Goal: Find specific page/section: Find specific page/section

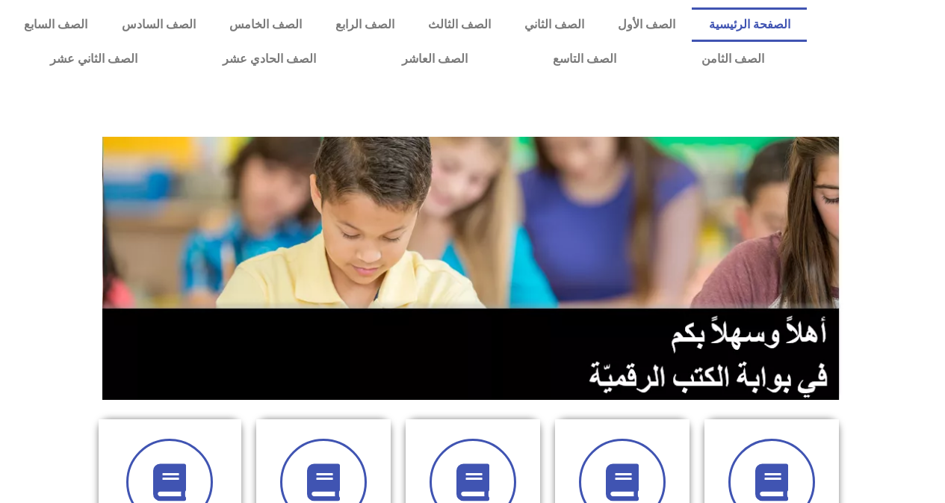
scroll to position [299, 0]
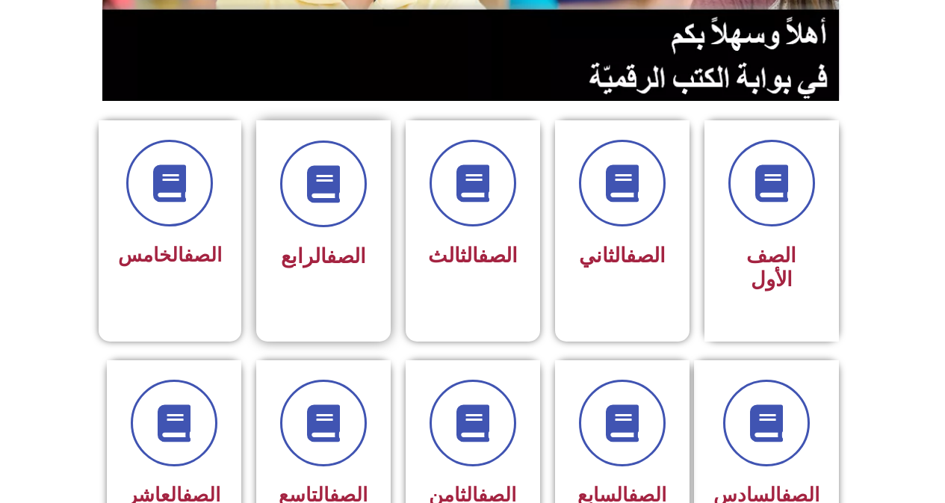
click at [364, 240] on div "الصف الرابع" at bounding box center [323, 256] width 94 height 37
click at [317, 249] on span "الصف الرابع" at bounding box center [323, 256] width 85 height 24
click at [321, 190] on icon at bounding box center [323, 184] width 41 height 41
click at [324, 176] on icon at bounding box center [323, 184] width 41 height 41
click at [338, 196] on icon at bounding box center [323, 184] width 41 height 41
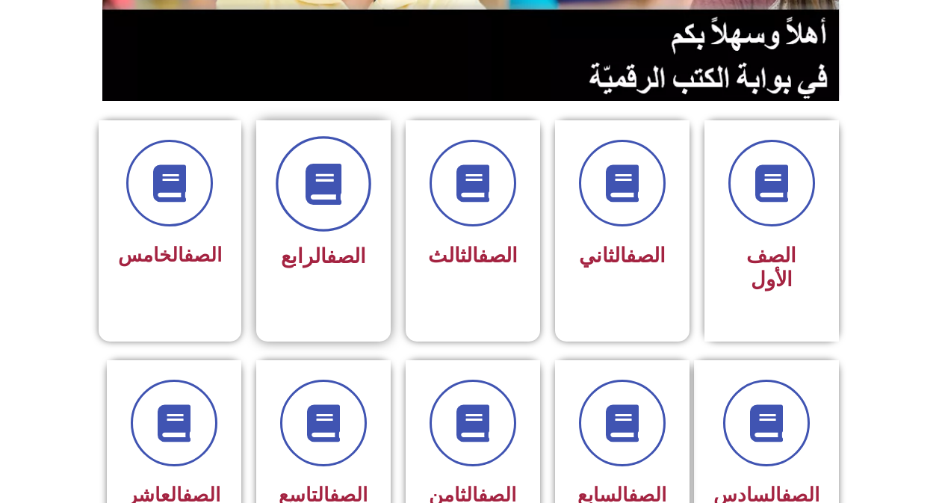
click at [338, 196] on icon at bounding box center [323, 184] width 41 height 41
drag, startPoint x: 338, startPoint y: 196, endPoint x: 305, endPoint y: 170, distance: 42.0
click at [305, 170] on icon at bounding box center [323, 184] width 41 height 41
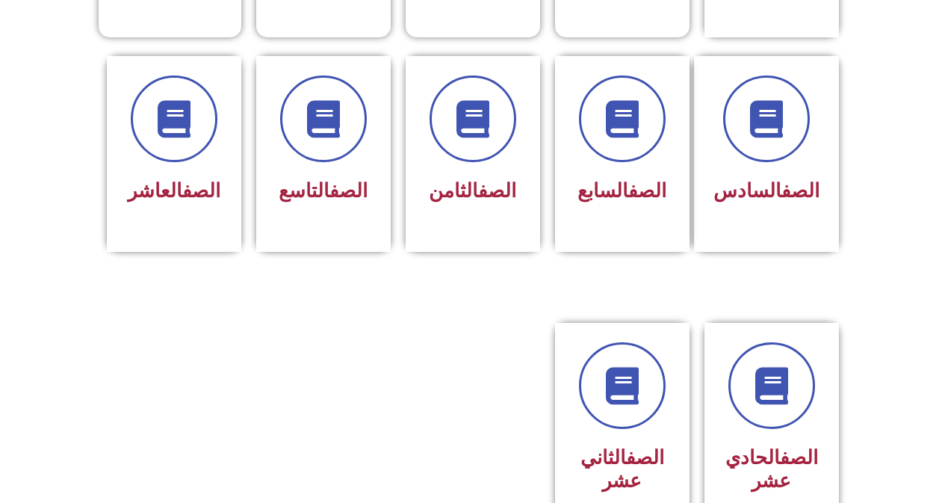
scroll to position [224, 0]
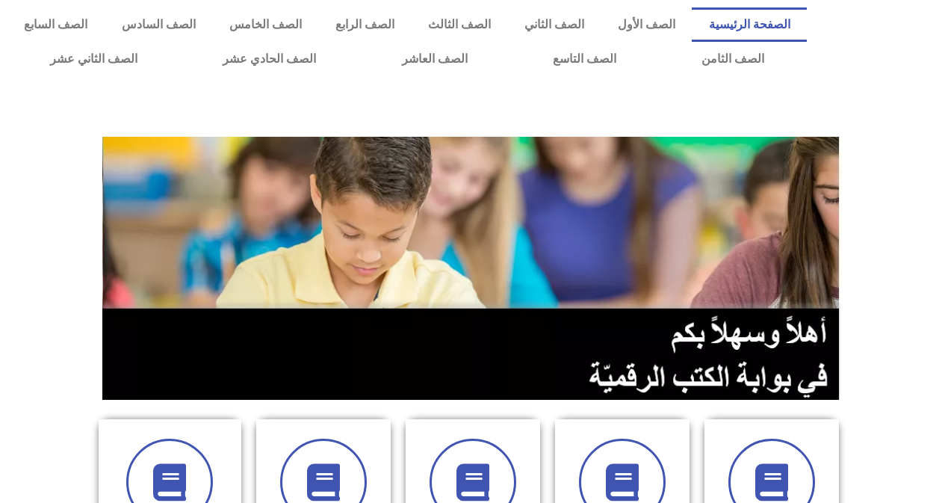
scroll to position [224, 0]
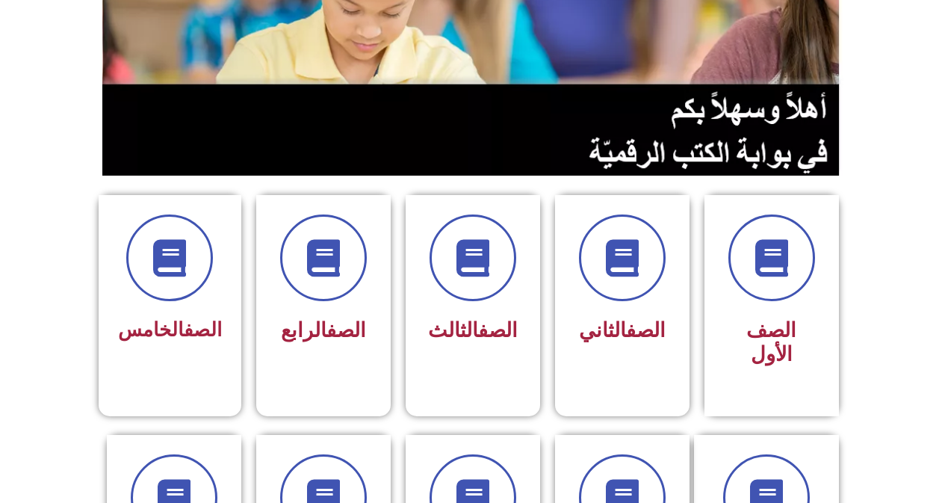
click at [350, 297] on div at bounding box center [324, 257] width 96 height 87
drag, startPoint x: 0, startPoint y: 0, endPoint x: 350, endPoint y: 297, distance: 458.9
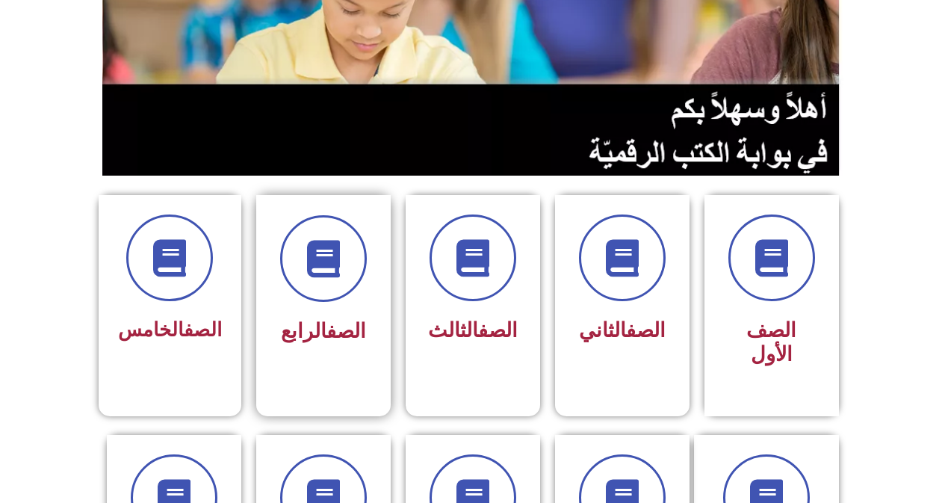
click at [350, 297] on div at bounding box center [323, 258] width 94 height 87
click at [16, 31] on section at bounding box center [472, 43] width 945 height 285
